Goal: Browse casually

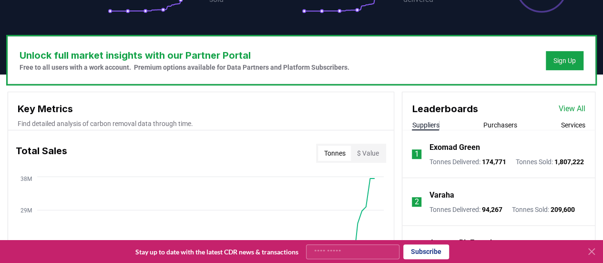
scroll to position [254, 0]
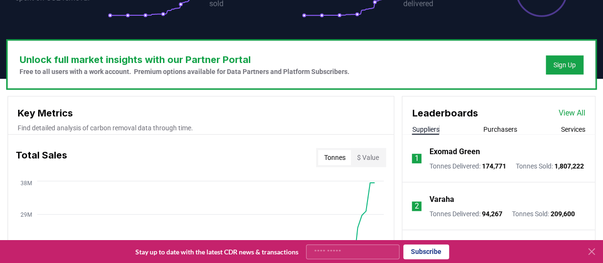
click at [575, 110] on link "View All" at bounding box center [572, 112] width 27 height 11
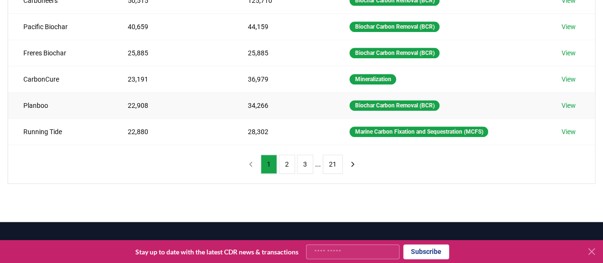
scroll to position [273, 0]
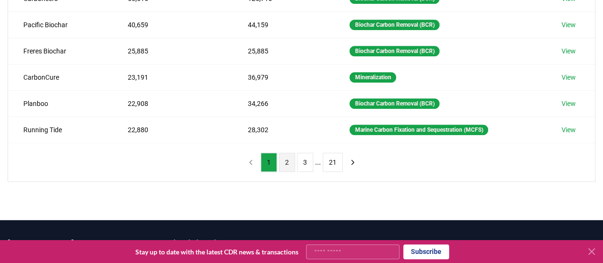
click at [289, 160] on button "2" at bounding box center [287, 162] width 16 height 19
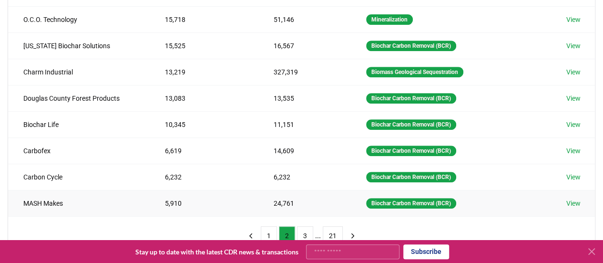
scroll to position [216, 0]
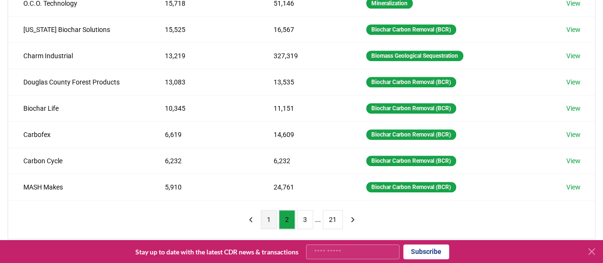
click at [269, 212] on button "1" at bounding box center [269, 219] width 16 height 19
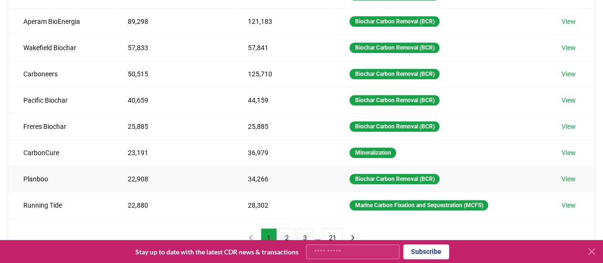
scroll to position [218, 0]
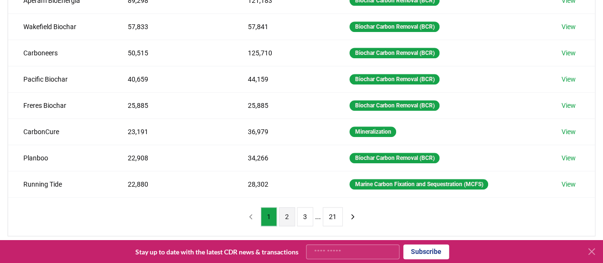
click at [283, 218] on button "2" at bounding box center [287, 216] width 16 height 19
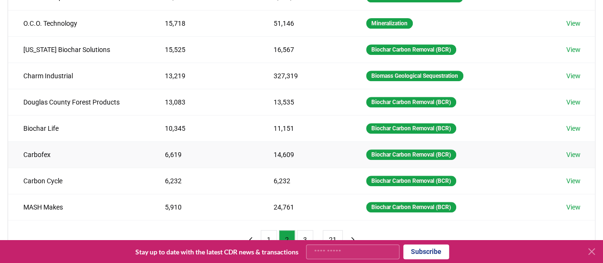
scroll to position [195, 0]
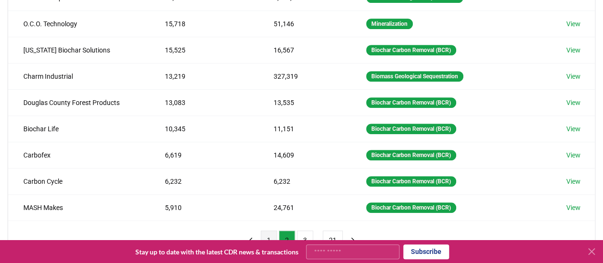
click at [273, 231] on button "1" at bounding box center [269, 239] width 16 height 19
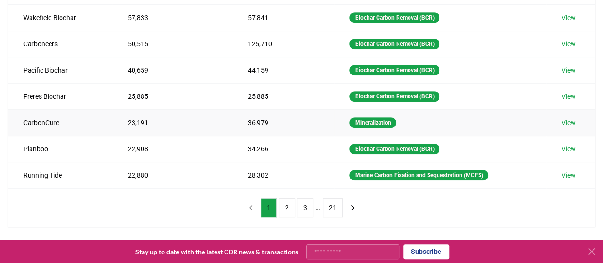
scroll to position [228, 0]
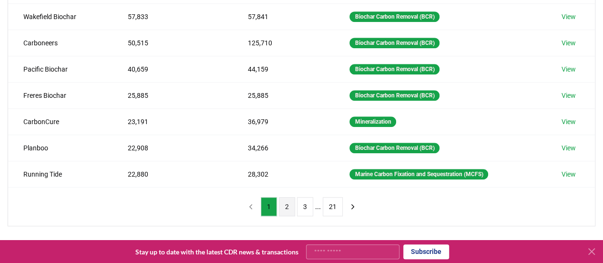
click at [294, 203] on button "2" at bounding box center [287, 206] width 16 height 19
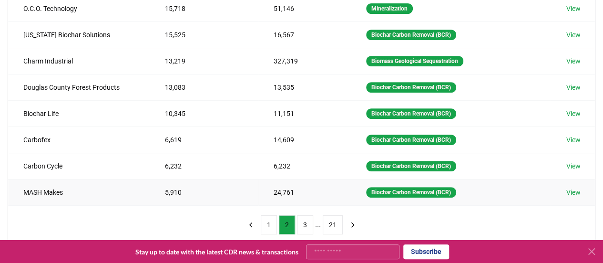
scroll to position [211, 0]
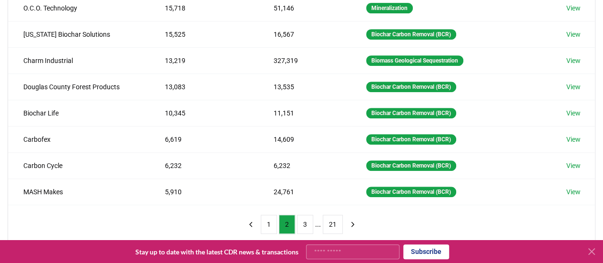
click at [592, 251] on icon at bounding box center [592, 251] width 6 height 6
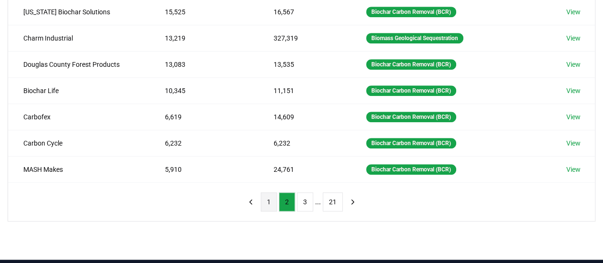
scroll to position [235, 0]
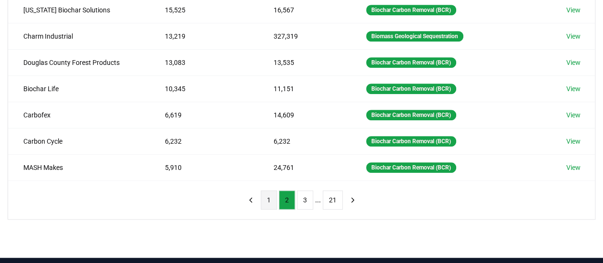
click at [274, 197] on button "1" at bounding box center [269, 199] width 16 height 19
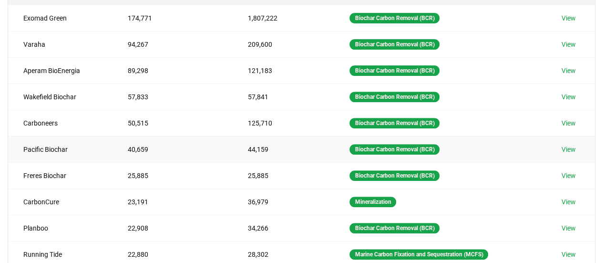
scroll to position [147, 0]
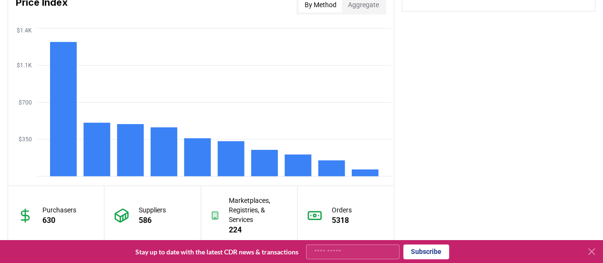
scroll to position [813, 0]
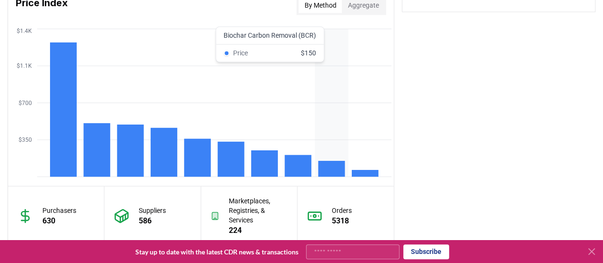
click at [327, 170] on rect at bounding box center [332, 169] width 27 height 16
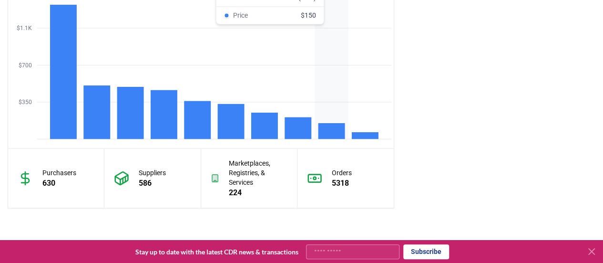
scroll to position [851, 0]
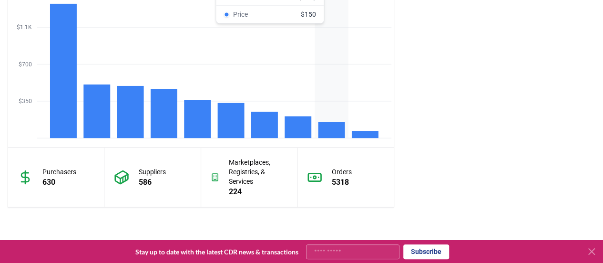
click at [325, 133] on rect at bounding box center [332, 130] width 27 height 16
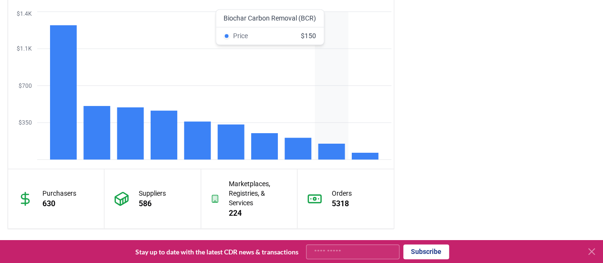
scroll to position [829, 0]
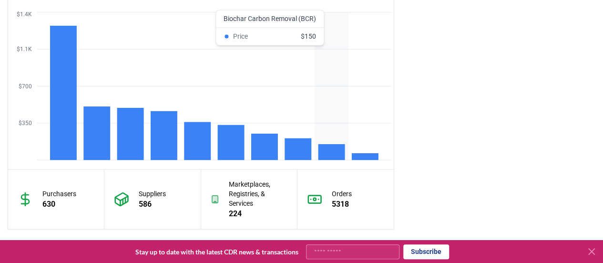
click at [326, 138] on icon "$350 $700 $1.1K $1.4K" at bounding box center [201, 86] width 386 height 153
click at [332, 152] on rect at bounding box center [332, 152] width 27 height 16
click at [330, 31] on icon "$350 $700 $1.1K $1.4K" at bounding box center [201, 86] width 386 height 153
